Goal: Transaction & Acquisition: Purchase product/service

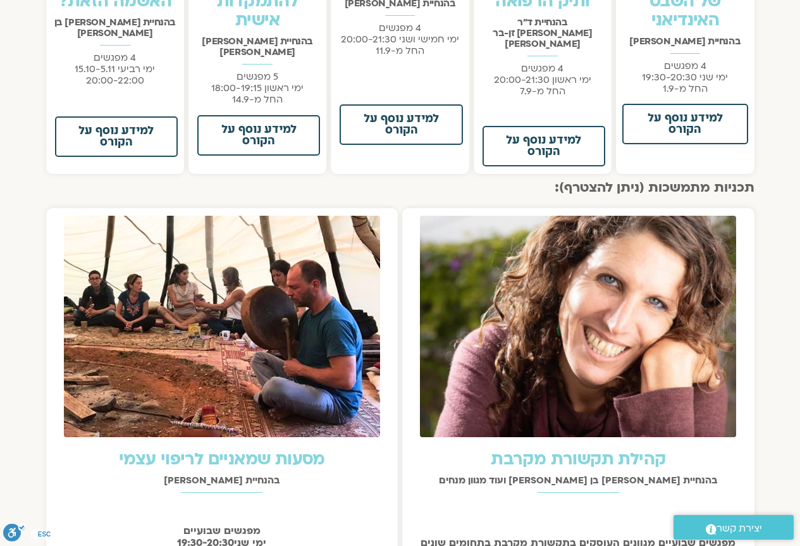
scroll to position [1328, 0]
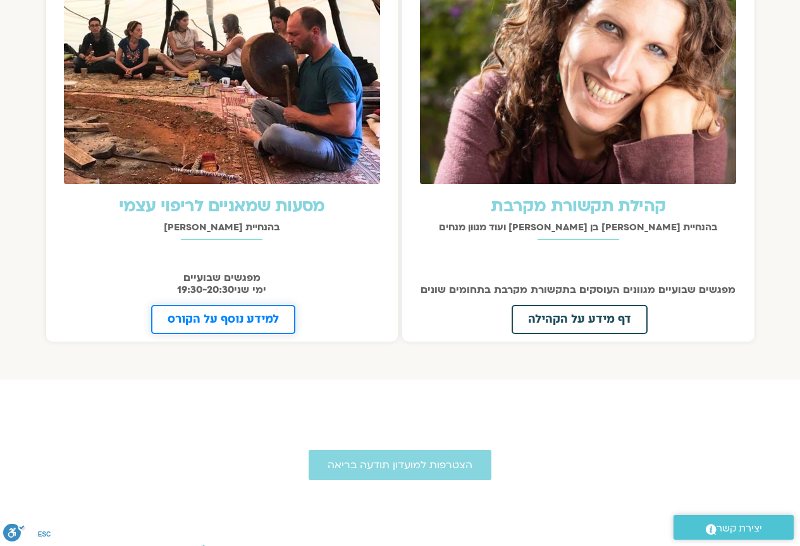
click at [241, 314] on span "למידע נוסף על הקורס" at bounding box center [223, 319] width 111 height 11
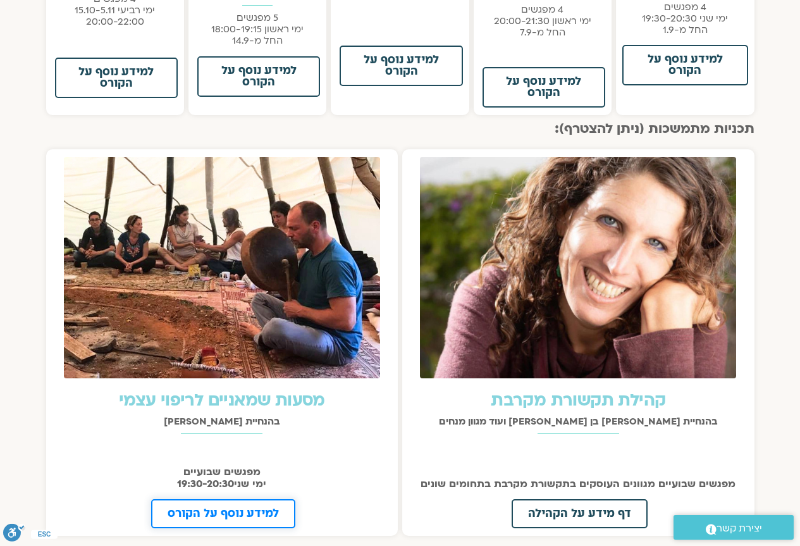
scroll to position [818, 0]
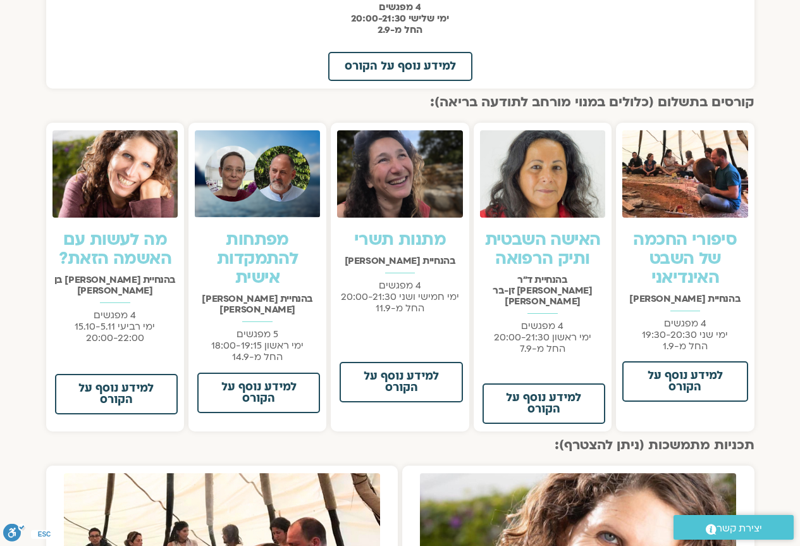
click at [661, 204] on img at bounding box center [684, 174] width 125 height 88
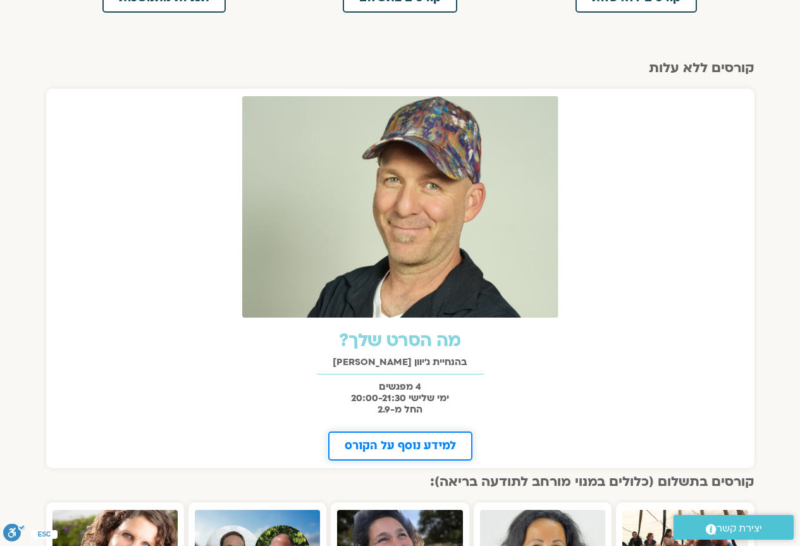
click at [399, 445] on span "למידע נוסף על הקורס" at bounding box center [400, 445] width 111 height 11
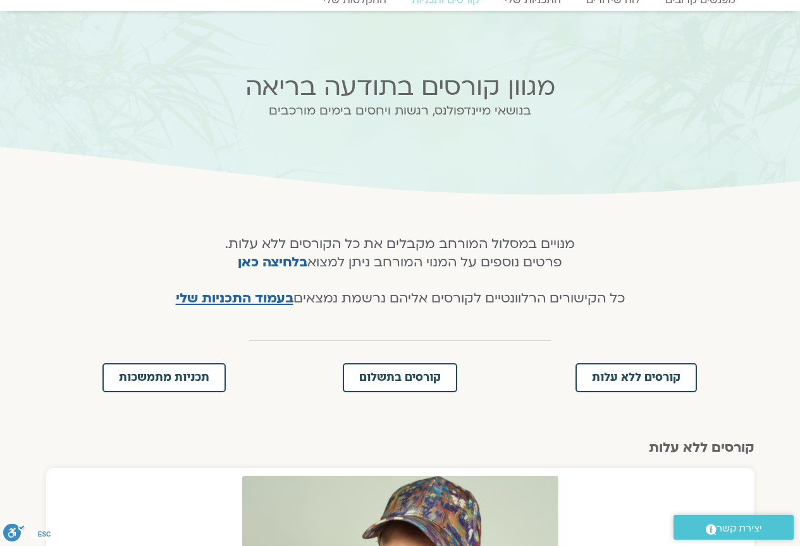
scroll to position [0, 0]
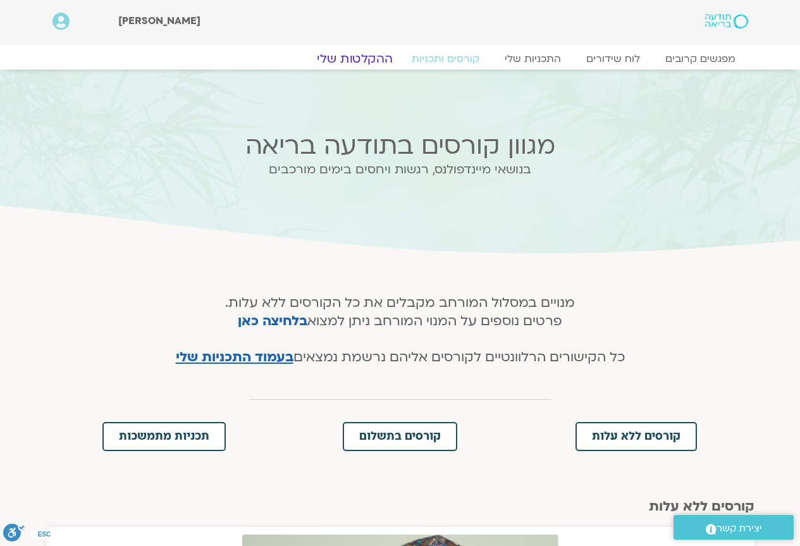
click at [376, 55] on link "ההקלטות שלי" at bounding box center [355, 58] width 106 height 15
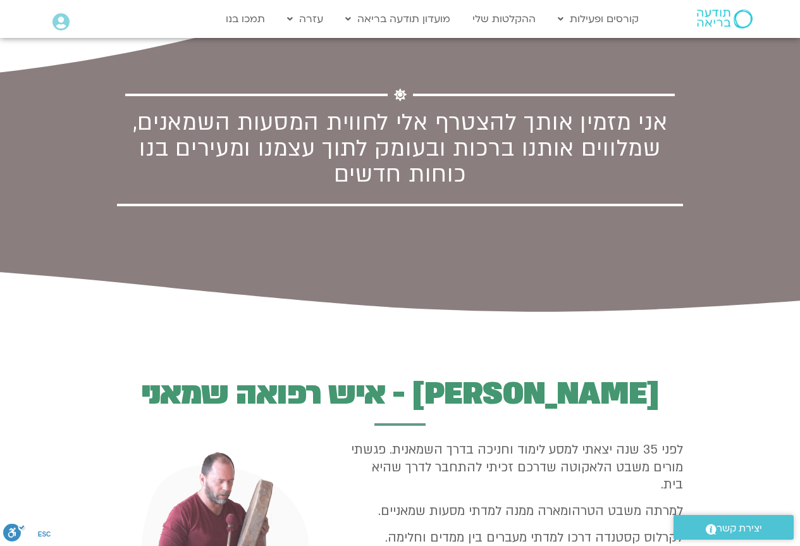
scroll to position [822, 0]
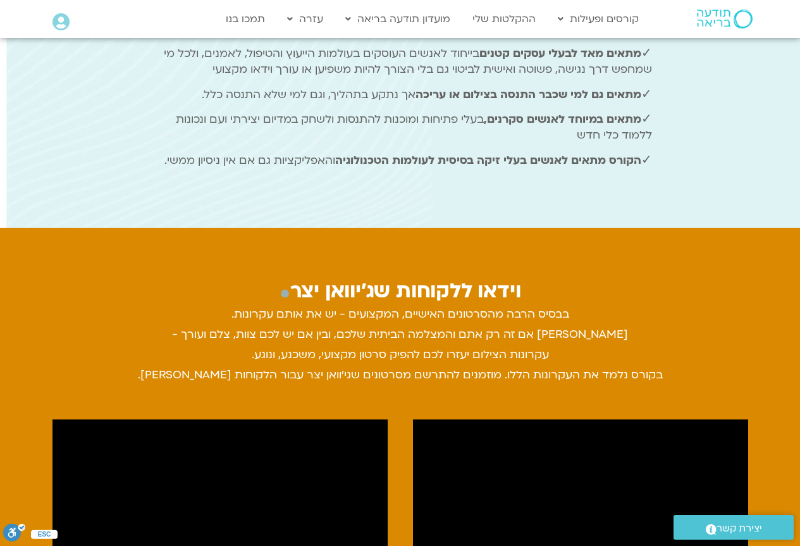
scroll to position [759, 0]
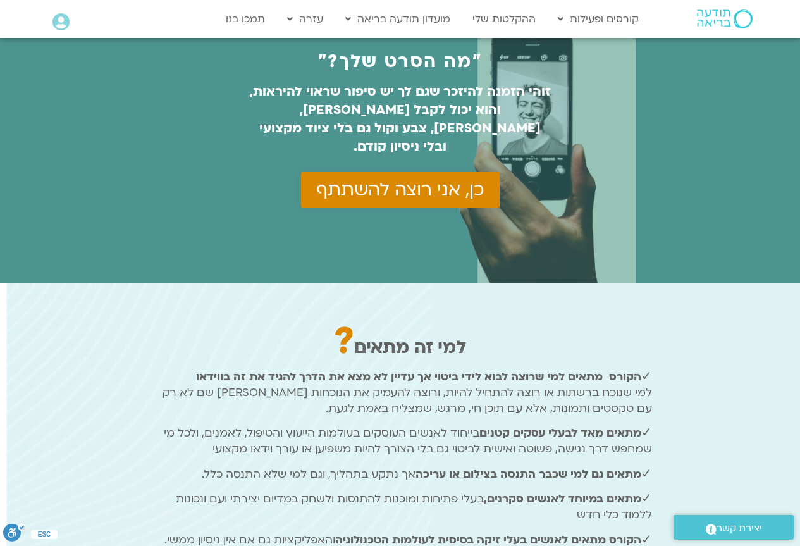
click at [412, 180] on span "כן, אני רוצה להשתתף" at bounding box center [400, 190] width 168 height 20
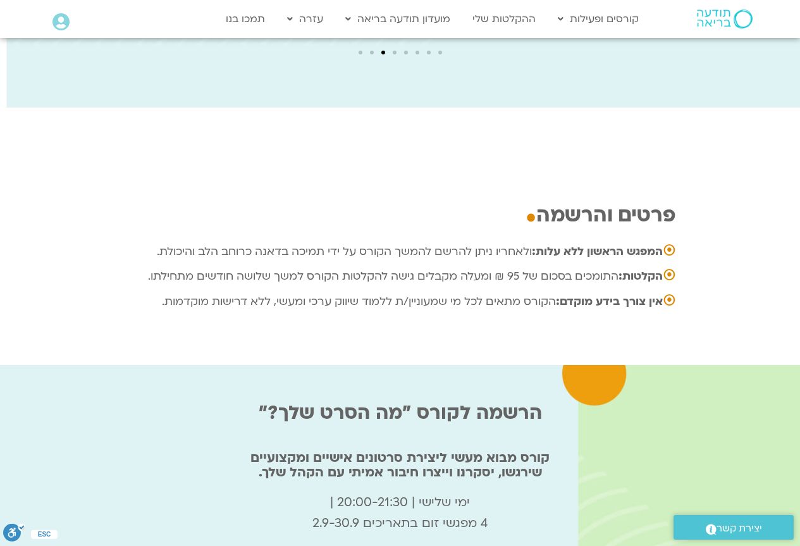
scroll to position [4104, 0]
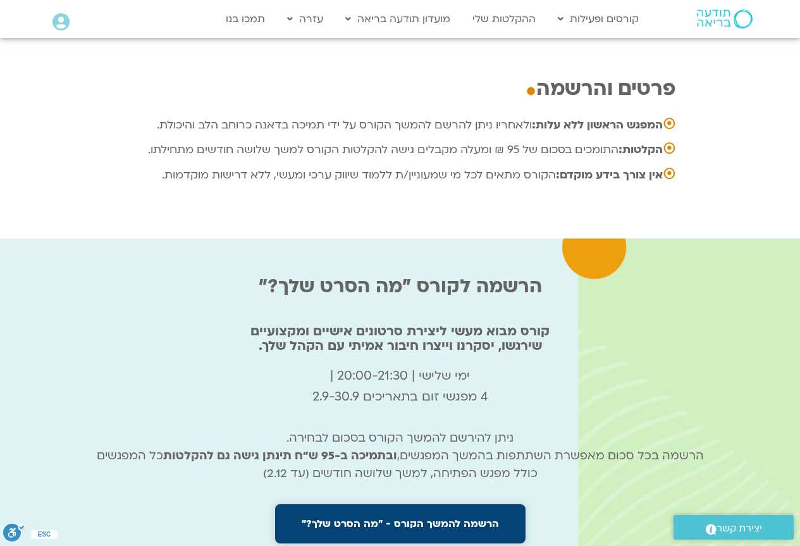
click at [422, 518] on span "הרשמה להמשך הקורס - "מה הסרט שלך?"" at bounding box center [400, 523] width 197 height 11
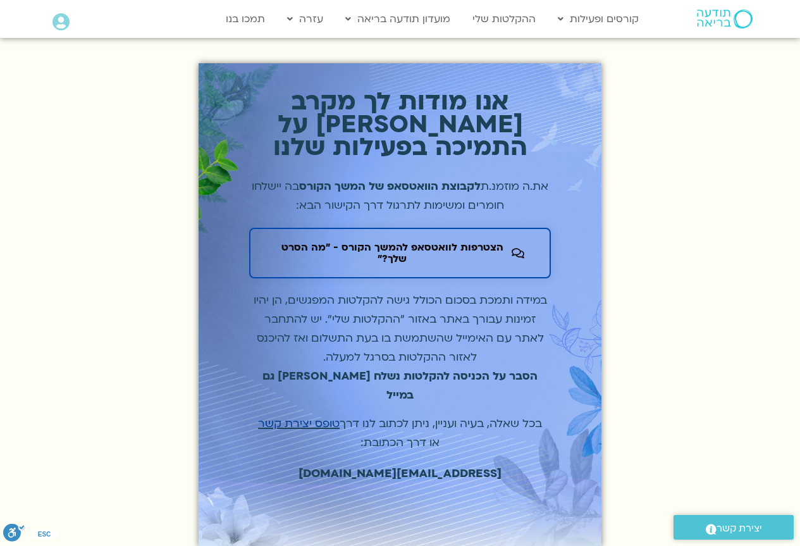
click at [405, 242] on span "הצטרפות לוואטסאפ להמשך הקורס - "מה הסרט שלך?"" at bounding box center [392, 253] width 233 height 23
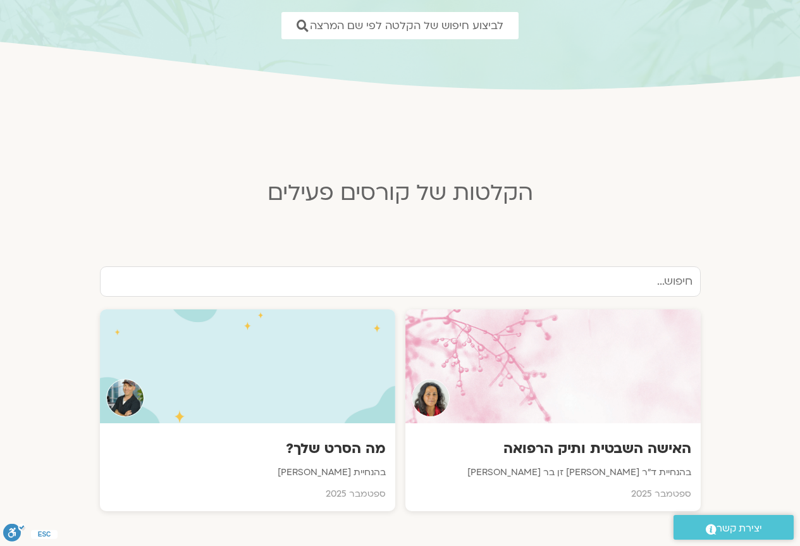
scroll to position [380, 0]
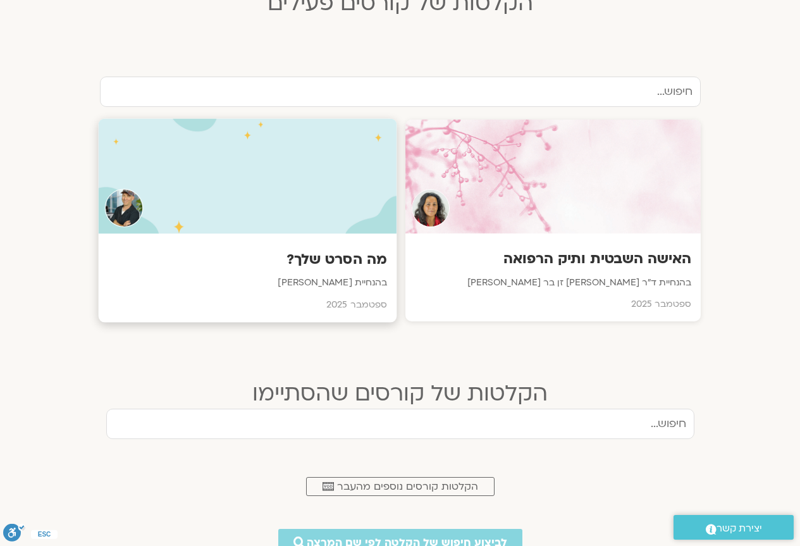
click at [348, 216] on div at bounding box center [247, 176] width 299 height 115
